Goal: Task Accomplishment & Management: Complete application form

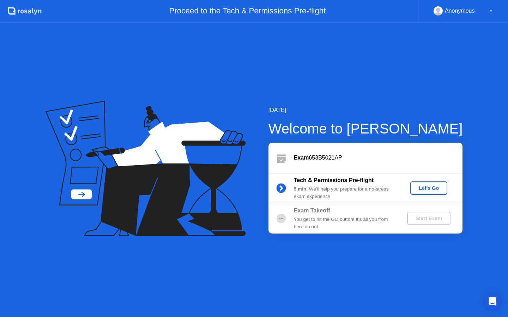
click at [427, 191] on div "Let's Go" at bounding box center [428, 188] width 31 height 6
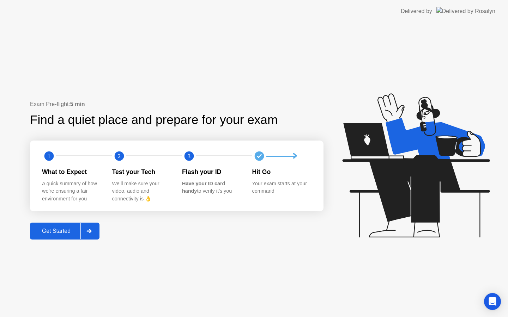
click at [46, 234] on div "Get Started" at bounding box center [56, 231] width 48 height 6
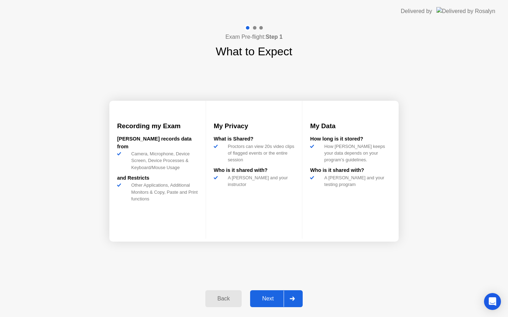
click at [265, 296] on div "Next" at bounding box center [267, 299] width 31 height 6
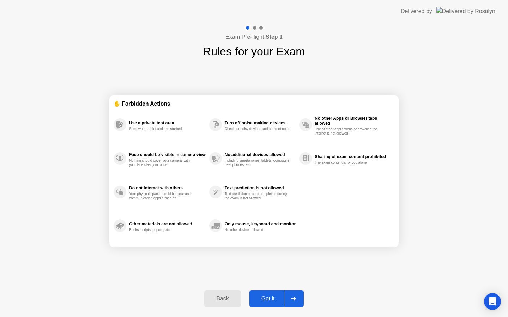
click at [265, 296] on div "Got it" at bounding box center [267, 299] width 33 height 6
select select "**********"
select select "*******"
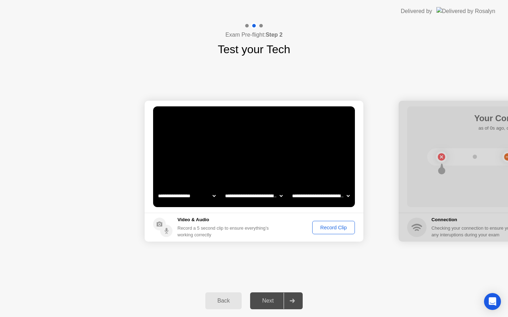
click at [338, 226] on div "Record Clip" at bounding box center [333, 228] width 38 height 6
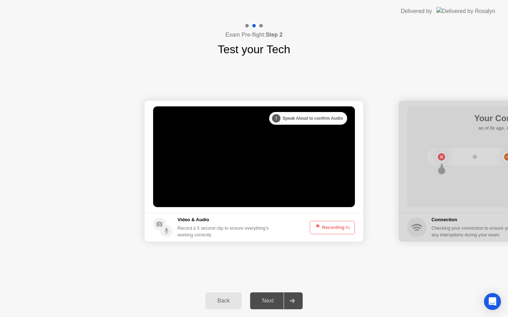
click at [268, 303] on div "Next" at bounding box center [267, 301] width 31 height 6
click at [287, 296] on div at bounding box center [291, 301] width 17 height 16
click at [292, 298] on div at bounding box center [291, 301] width 17 height 16
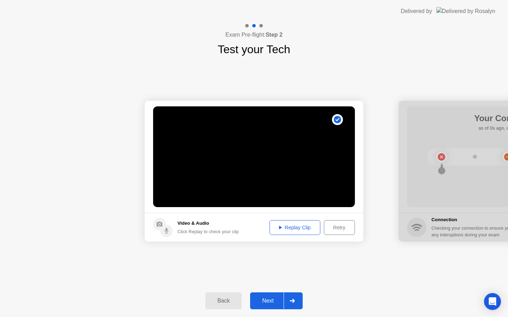
click at [270, 306] on button "Next" at bounding box center [276, 301] width 53 height 17
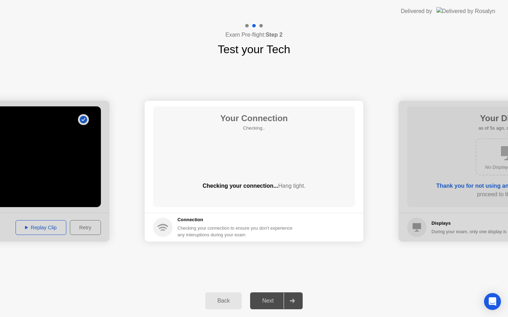
click at [302, 207] on div "Your Connection Checking.. Checking your connection... Hang tight." at bounding box center [254, 156] width 202 height 101
click at [294, 187] on span "Hang tight." at bounding box center [291, 186] width 27 height 6
click at [275, 162] on div "Your Connection Checking.. Checking your connection... Hang tight." at bounding box center [254, 156] width 202 height 101
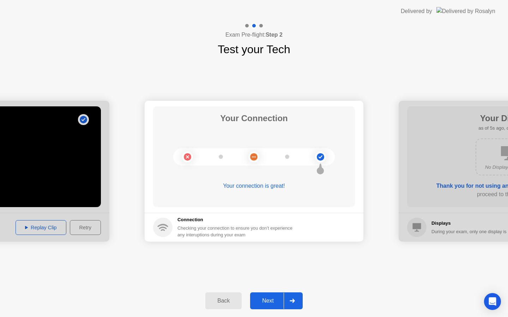
click at [319, 157] on icon at bounding box center [320, 156] width 4 height 3
click at [270, 299] on div "Next" at bounding box center [267, 301] width 31 height 6
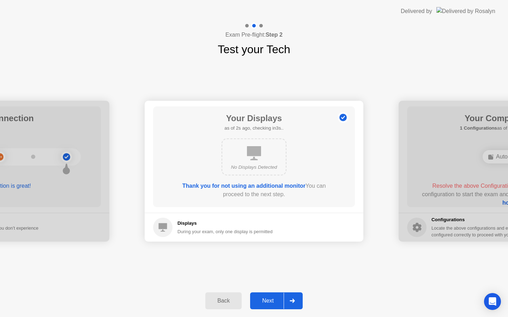
click at [267, 299] on div "Next" at bounding box center [267, 301] width 31 height 6
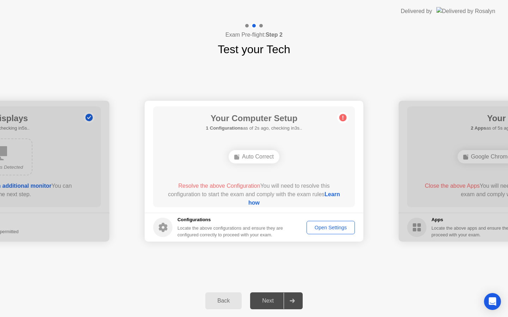
click at [259, 159] on div "Auto Correct" at bounding box center [253, 156] width 51 height 13
click at [343, 118] on icon at bounding box center [342, 118] width 1 height 4
click at [326, 231] on button "Open Settings" at bounding box center [330, 227] width 48 height 13
click at [343, 231] on div "Open Settings" at bounding box center [330, 228] width 43 height 6
click at [269, 298] on div "Next" at bounding box center [267, 301] width 31 height 6
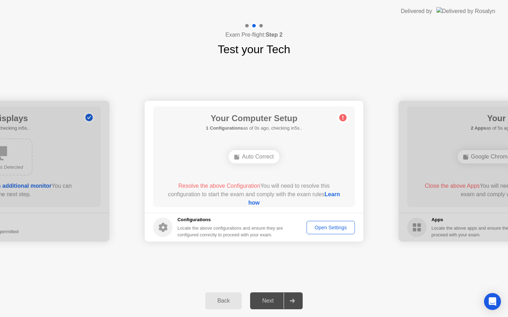
click at [284, 191] on div "Resolve the above Configuration You will need to resolve this configuration to …" at bounding box center [254, 194] width 182 height 25
click at [256, 203] on link "Learn how" at bounding box center [294, 198] width 92 height 14
click at [284, 225] on div "Locate the above configurations and ensure they are configured correctly to pro…" at bounding box center [230, 231] width 107 height 13
click at [460, 37] on div "Exam Pre-flight: Step 2 Test your Tech" at bounding box center [254, 40] width 508 height 35
click at [454, 117] on div at bounding box center [507, 171] width 219 height 141
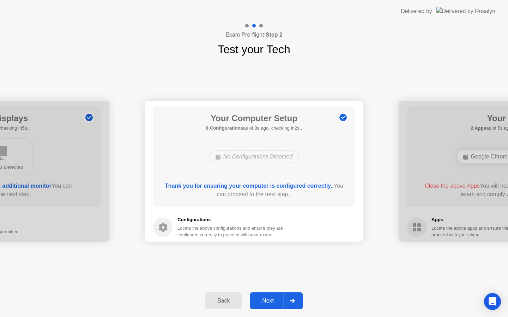
click at [264, 308] on button "Next" at bounding box center [276, 301] width 53 height 17
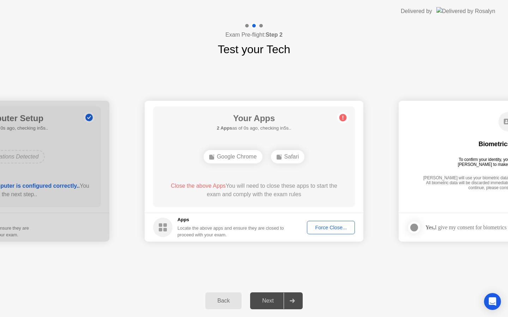
click at [244, 150] on div "Google Chrome" at bounding box center [232, 156] width 59 height 13
click at [242, 152] on div "Google Chrome" at bounding box center [232, 156] width 59 height 13
click at [239, 173] on div "Your Apps 2 Apps as of 3s ago, checking in2s.. Google Chrome Safari Close the a…" at bounding box center [254, 156] width 202 height 101
click at [245, 159] on div "Google Chrome" at bounding box center [232, 156] width 59 height 13
click at [212, 188] on span "Close the above Apps" at bounding box center [198, 186] width 55 height 6
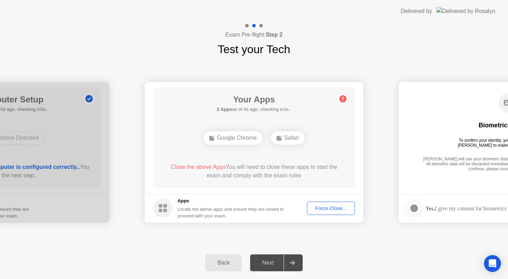
click at [269, 264] on div "Next" at bounding box center [267, 263] width 31 height 6
click at [322, 208] on div "Force Close..." at bounding box center [330, 209] width 43 height 6
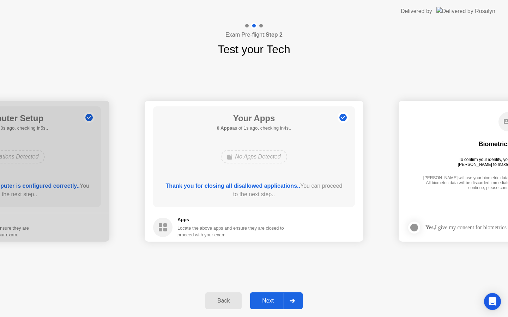
click at [265, 301] on div "Next" at bounding box center [267, 301] width 31 height 6
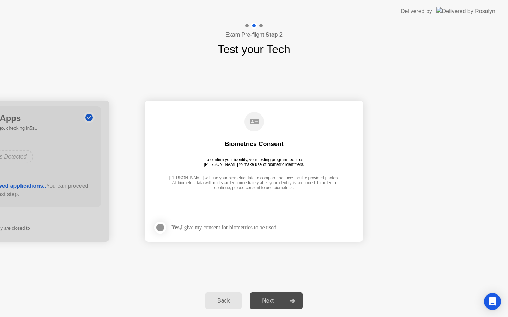
click at [161, 227] on div at bounding box center [160, 227] width 8 height 8
click at [262, 299] on div "Next" at bounding box center [267, 301] width 31 height 6
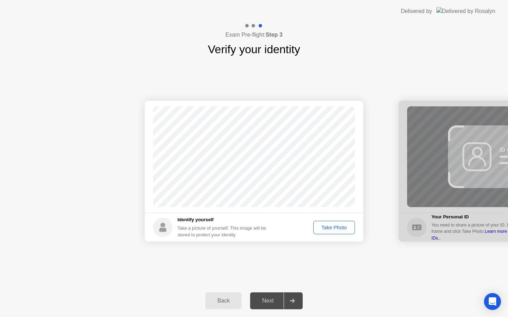
click at [332, 227] on div "Take Photo" at bounding box center [333, 228] width 37 height 6
click at [332, 227] on div "Retake" at bounding box center [338, 228] width 27 height 6
click at [332, 227] on div "Take Photo" at bounding box center [333, 228] width 37 height 6
click at [332, 227] on div "Retake" at bounding box center [338, 228] width 27 height 6
click at [332, 227] on div "Take Photo" at bounding box center [333, 228] width 37 height 6
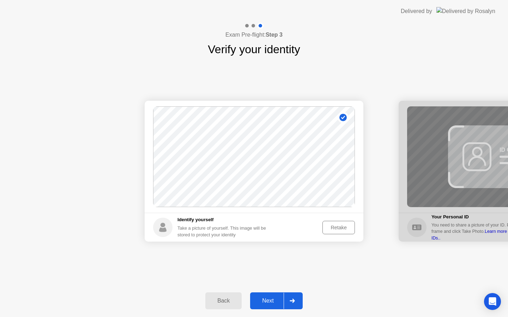
click at [253, 299] on div "Next" at bounding box center [267, 301] width 31 height 6
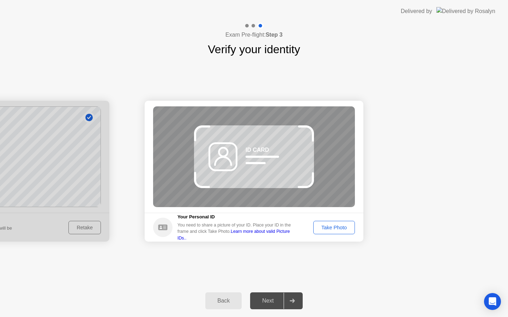
click at [243, 157] on div "ID CARD" at bounding box center [254, 156] width 202 height 101
click at [334, 226] on div "Take Photo" at bounding box center [333, 228] width 37 height 6
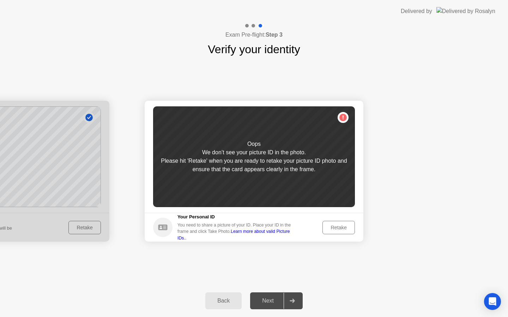
click at [334, 226] on div "Retake" at bounding box center [338, 228] width 27 height 6
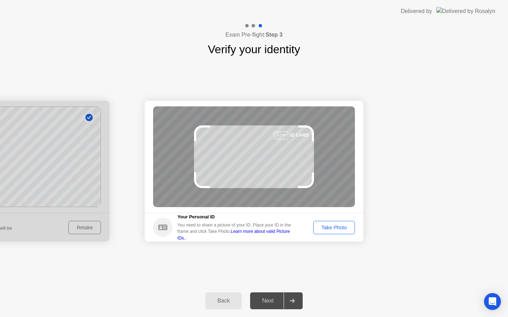
click at [337, 230] on div "Take Photo" at bounding box center [333, 228] width 37 height 6
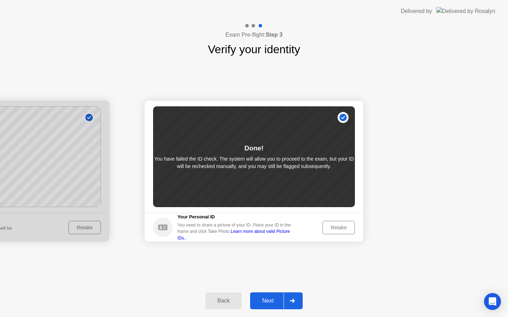
click at [270, 300] on div "Next" at bounding box center [267, 301] width 31 height 6
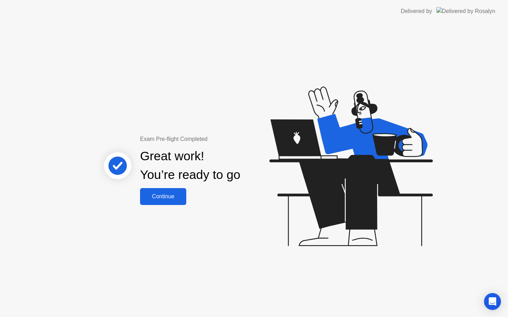
click at [156, 193] on div "Continue" at bounding box center [163, 196] width 42 height 6
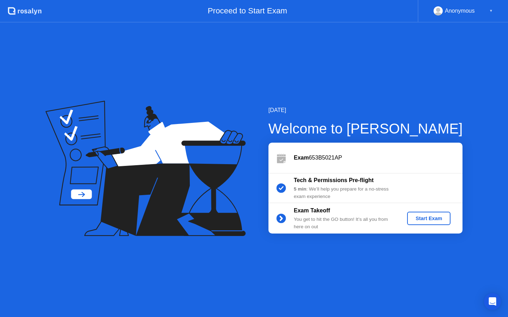
click at [417, 219] on div "Start Exam" at bounding box center [429, 219] width 38 height 6
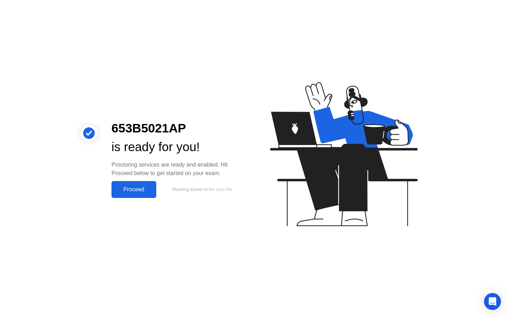
click at [123, 195] on button "Proceed" at bounding box center [133, 189] width 45 height 17
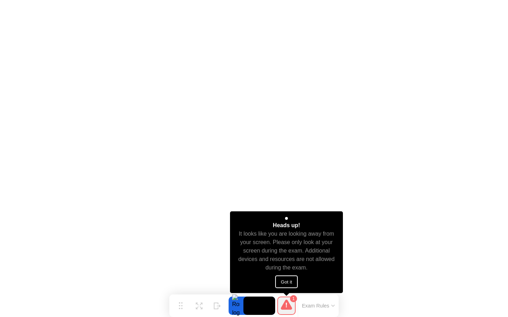
click at [282, 277] on button "Got it" at bounding box center [286, 282] width 23 height 13
